Goal: Information Seeking & Learning: Learn about a topic

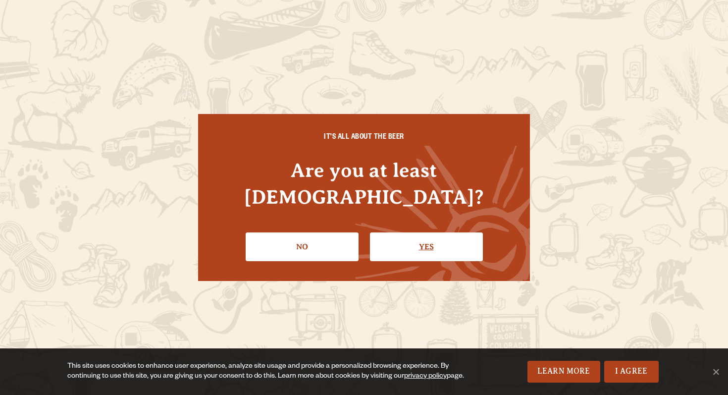
click at [422, 244] on link "Yes" at bounding box center [426, 246] width 113 height 29
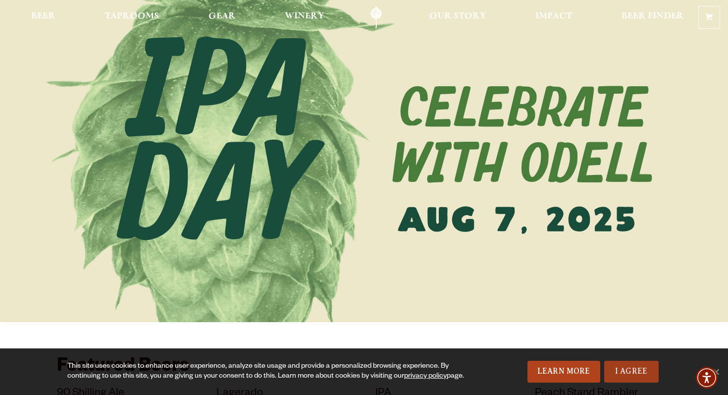
click at [645, 369] on link "I Agree" at bounding box center [631, 372] width 55 height 22
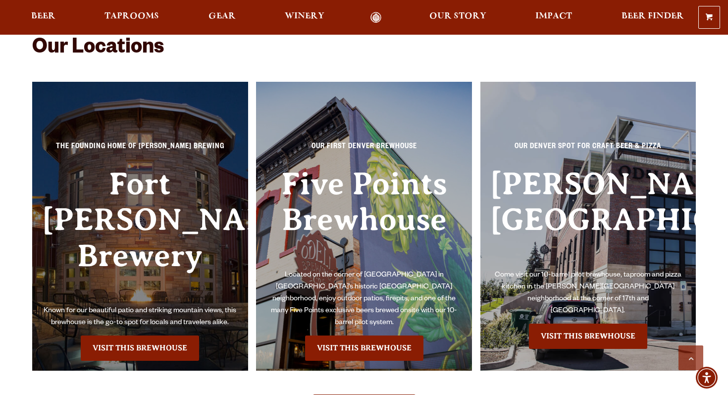
scroll to position [2119, 0]
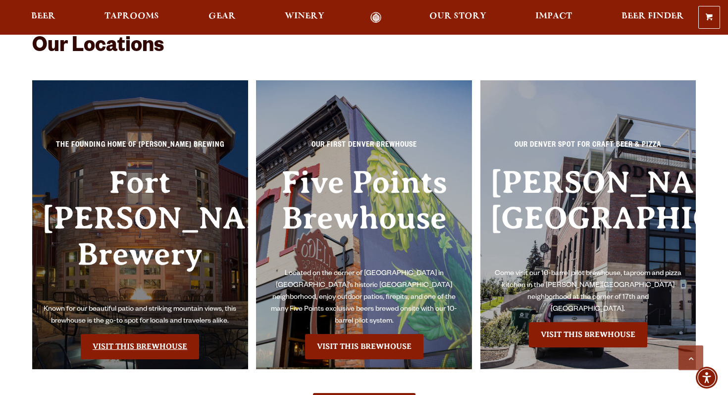
click at [142, 334] on link "Visit this Brewhouse" at bounding box center [140, 346] width 118 height 25
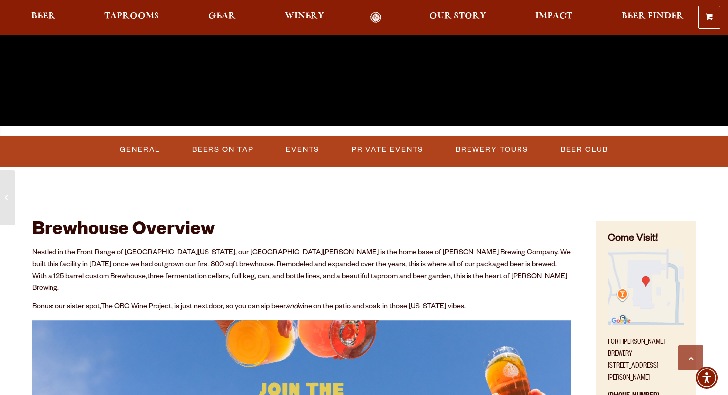
scroll to position [278, 0]
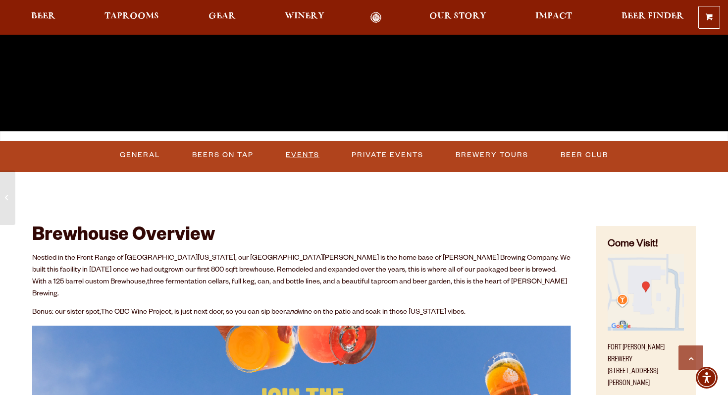
click at [305, 155] on link "Events" at bounding box center [303, 155] width 42 height 23
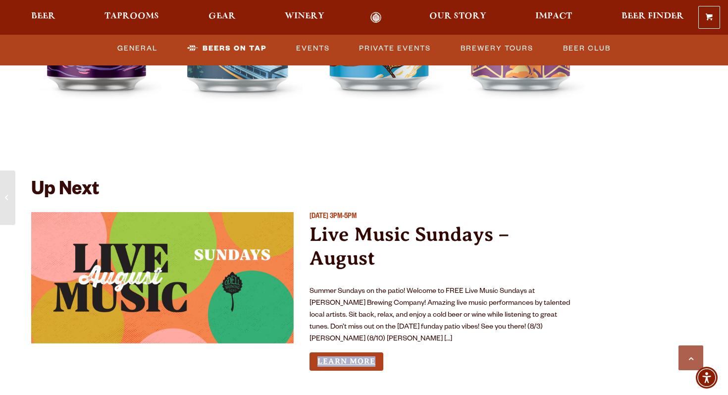
scroll to position [3474, 0]
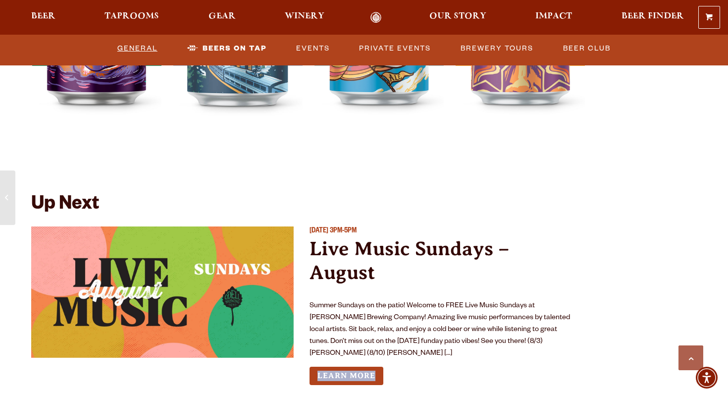
click at [141, 48] on link "General" at bounding box center [137, 48] width 48 height 23
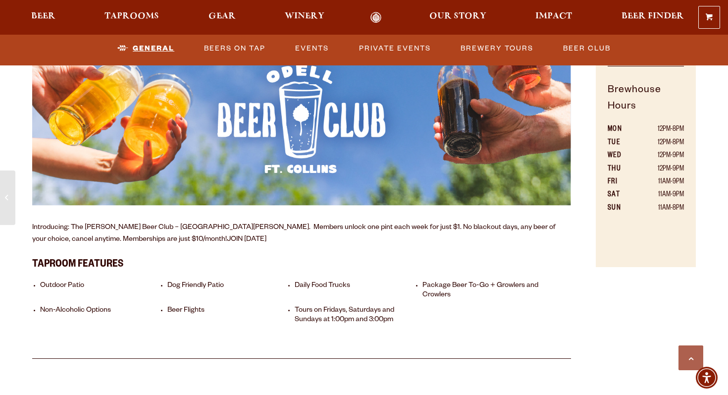
scroll to position [635, 0]
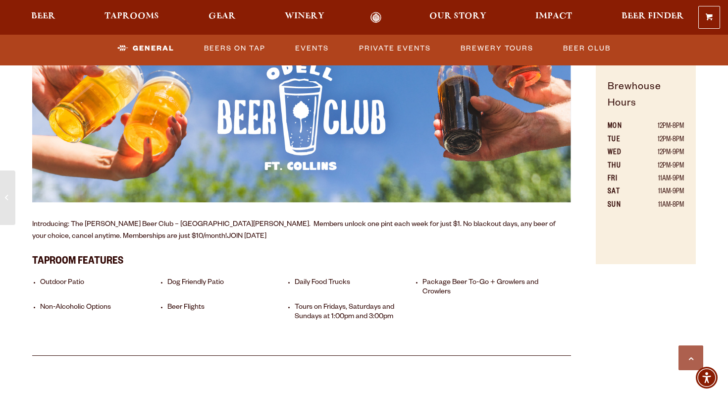
click at [316, 278] on li "Daily Food Trucks" at bounding box center [356, 287] width 122 height 19
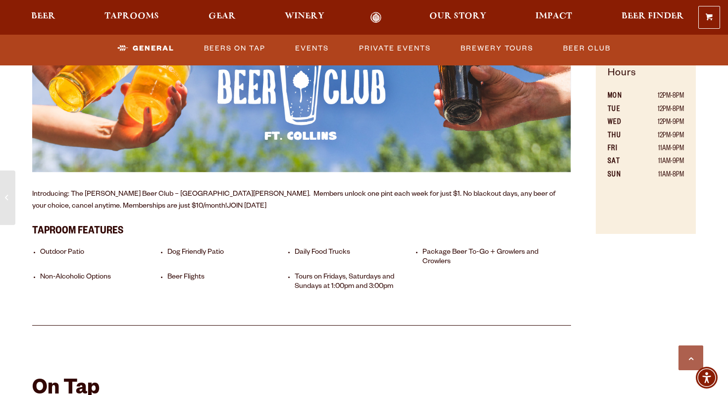
scroll to position [674, 0]
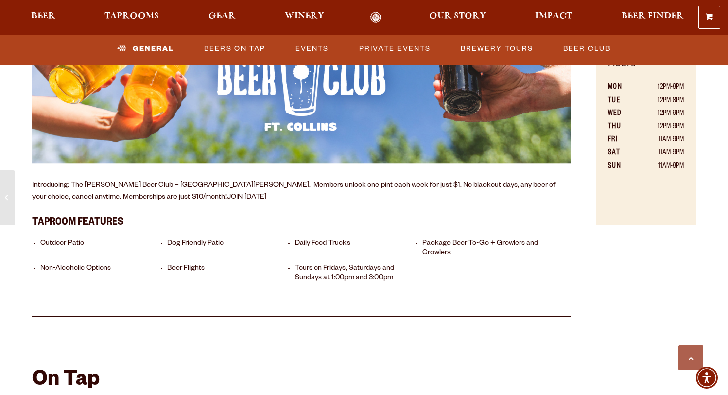
click at [303, 239] on li "Daily Food Trucks" at bounding box center [356, 248] width 122 height 19
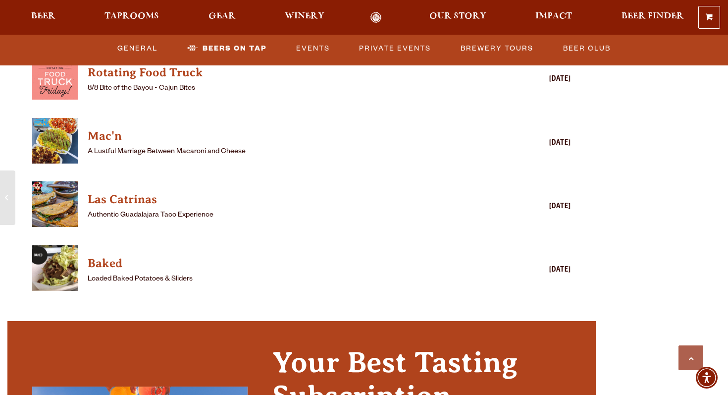
scroll to position [2705, 0]
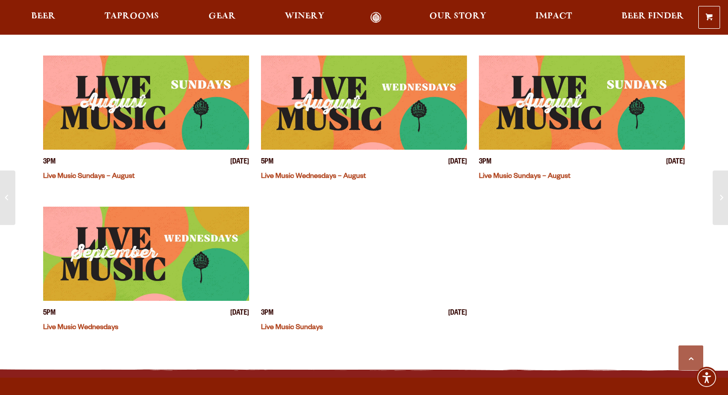
scroll to position [585, 0]
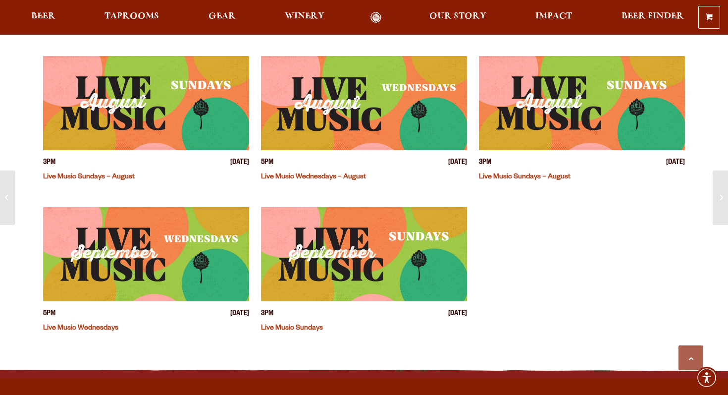
click at [550, 111] on img "View event details" at bounding box center [582, 103] width 206 height 94
